Goal: Information Seeking & Learning: Learn about a topic

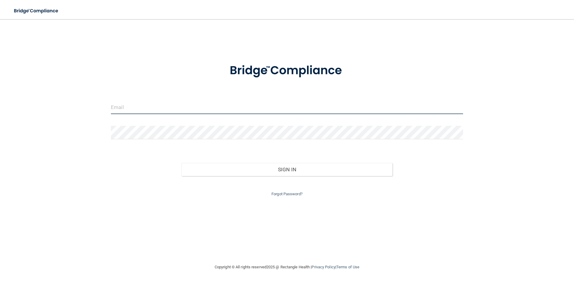
click at [172, 109] on input "email" at bounding box center [287, 107] width 352 height 13
type input "[PERSON_NAME][EMAIL_ADDRESS][DOMAIN_NAME]"
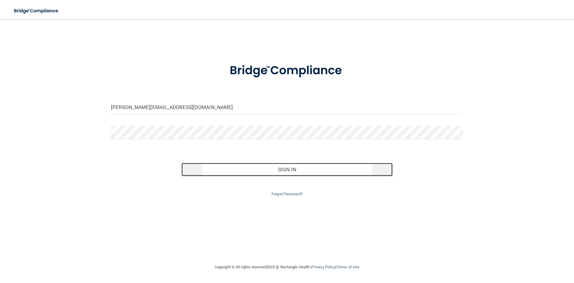
click at [227, 174] on button "Sign In" at bounding box center [288, 169] width 212 height 13
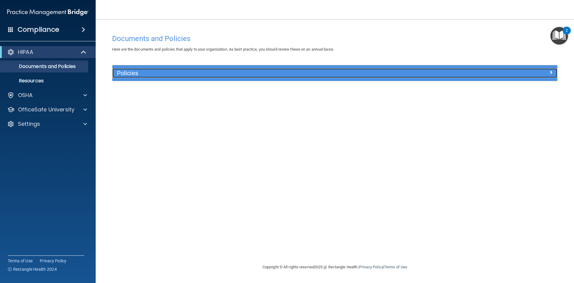
click at [247, 75] on h5 "Policies" at bounding box center [279, 73] width 325 height 7
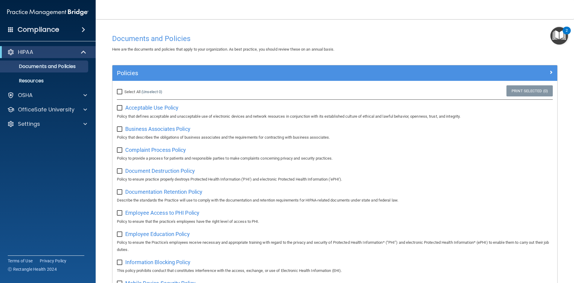
click at [124, 91] on span "Select All" at bounding box center [132, 91] width 16 height 4
click at [124, 91] on input "Select All (Unselect 0) Unselect All" at bounding box center [120, 91] width 7 height 5
checkbox input "true"
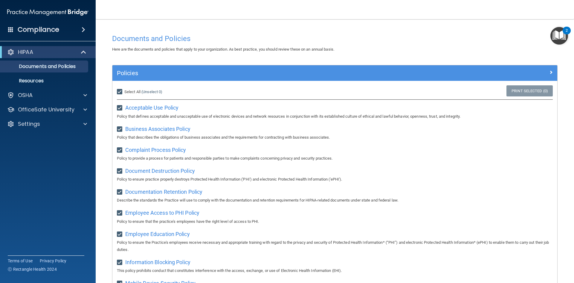
checkbox input "true"
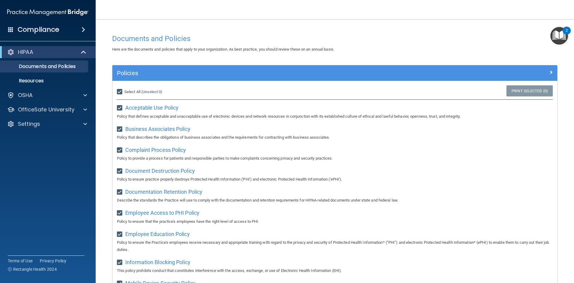
checkbox input "true"
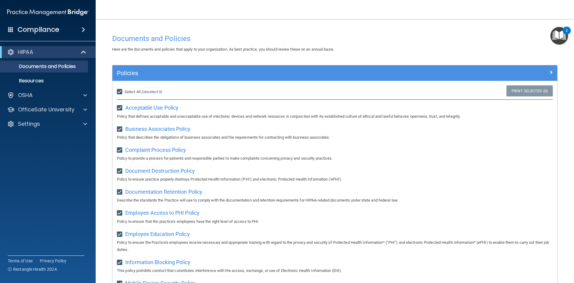
checkbox input "true"
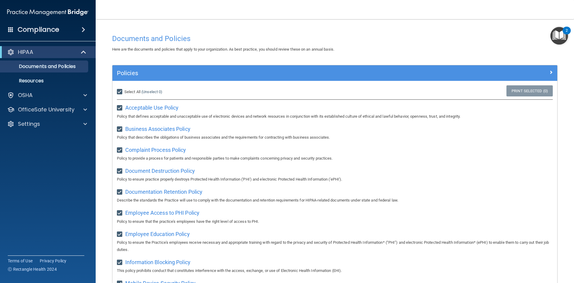
checkbox input "true"
click at [36, 77] on link "Resources" at bounding box center [41, 81] width 94 height 12
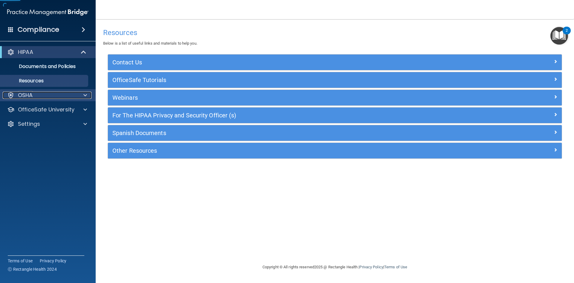
click at [48, 95] on div "OSHA" at bounding box center [40, 95] width 74 height 7
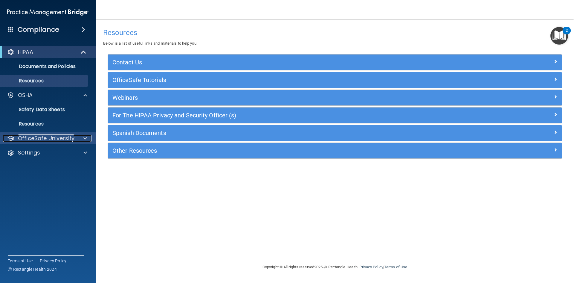
click at [59, 139] on p "OfficeSafe University" at bounding box center [46, 138] width 57 height 7
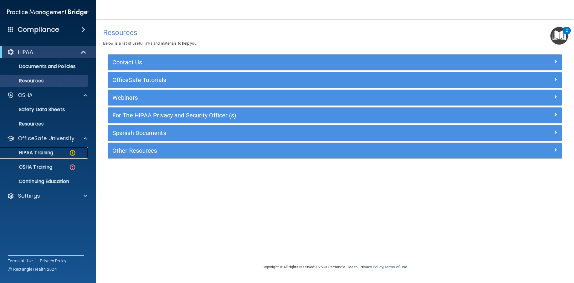
click at [54, 149] on link "HIPAA Training" at bounding box center [41, 153] width 94 height 12
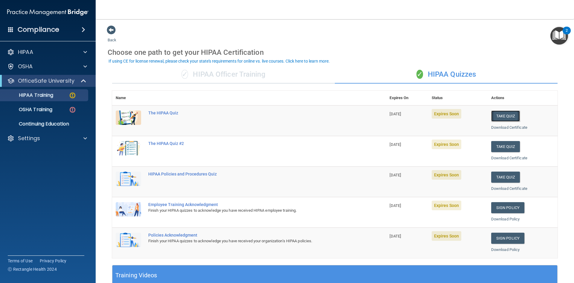
click at [498, 113] on button "Take Quiz" at bounding box center [506, 115] width 29 height 11
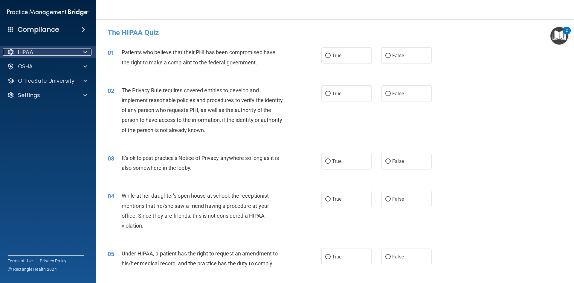
click at [82, 53] on div at bounding box center [84, 51] width 15 height 7
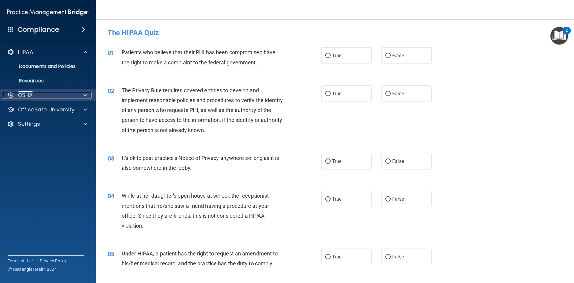
click at [40, 92] on div "OSHA" at bounding box center [40, 95] width 74 height 7
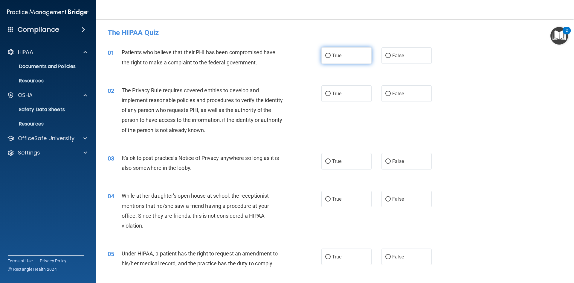
click at [327, 54] on input "True" at bounding box center [327, 56] width 5 height 4
radio input "true"
click at [337, 93] on span "True" at bounding box center [336, 94] width 9 height 6
click at [331, 93] on input "True" at bounding box center [327, 94] width 5 height 4
radio input "true"
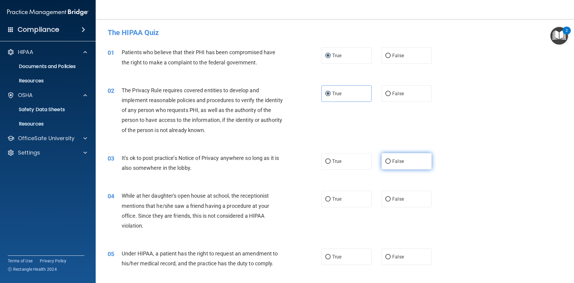
click at [397, 161] on span "False" at bounding box center [398, 161] width 12 height 6
click at [391, 161] on input "False" at bounding box center [388, 161] width 5 height 4
radio input "true"
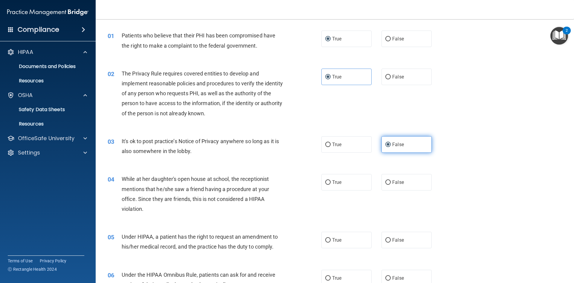
scroll to position [30, 0]
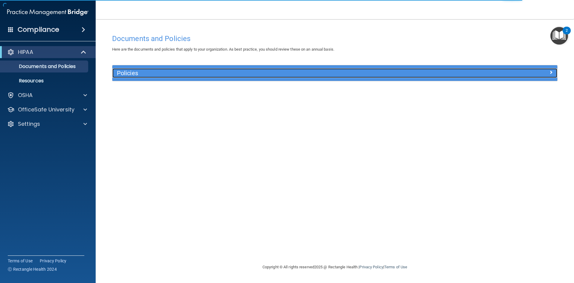
click at [148, 73] on h5 "Policies" at bounding box center [279, 73] width 325 height 7
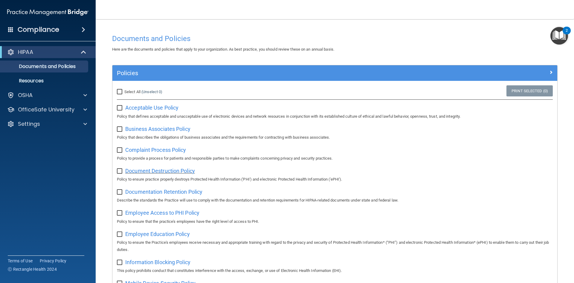
click at [189, 172] on span "Document Destruction Policy" at bounding box center [160, 171] width 70 height 6
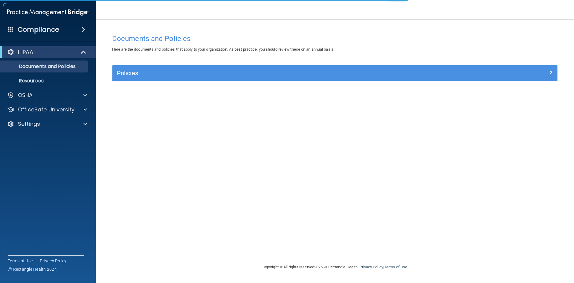
click at [139, 79] on div "Policies" at bounding box center [334, 73] width 445 height 16
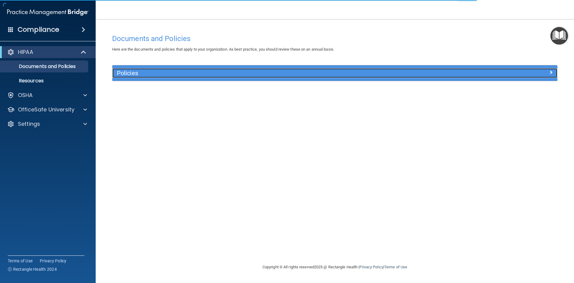
click at [140, 72] on h5 "Policies" at bounding box center [279, 73] width 325 height 7
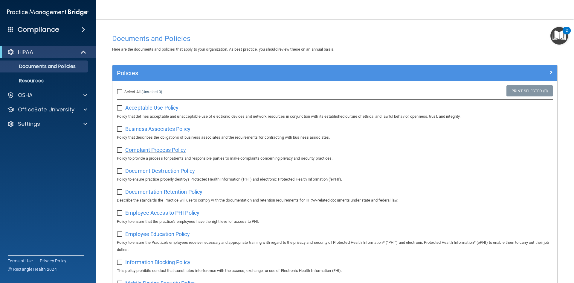
click at [160, 149] on span "Complaint Process Policy" at bounding box center [155, 150] width 61 height 6
